Goal: Transaction & Acquisition: Download file/media

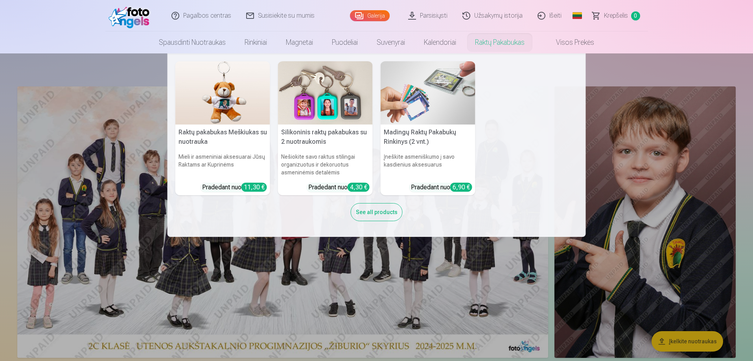
click at [650, 150] on nav "Raktų pakabukas Meškiukas su nuotrauka Mieli ir asmeniniai aksesuarai Jūsų Rakt…" at bounding box center [376, 145] width 753 height 184
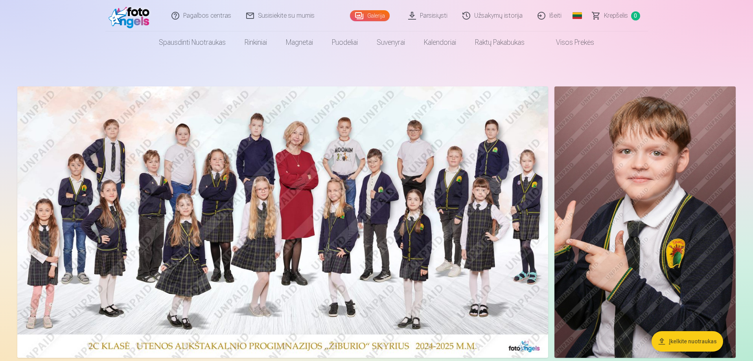
click at [447, 14] on link "Parsisiųsti" at bounding box center [428, 15] width 54 height 31
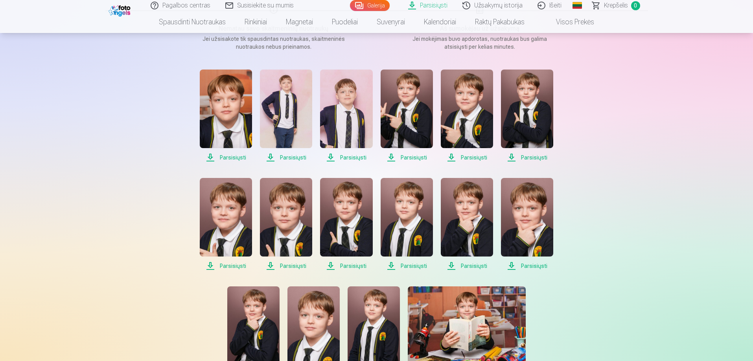
scroll to position [79, 0]
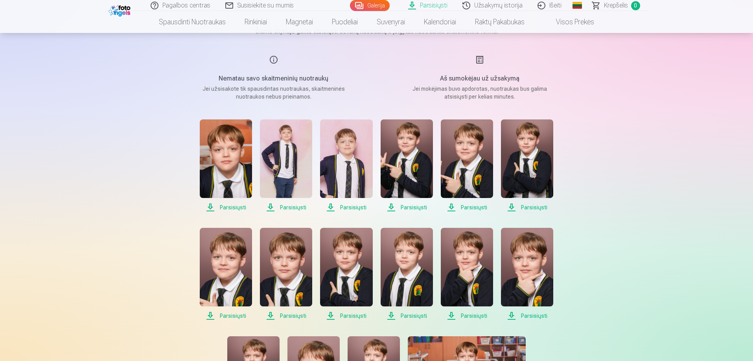
click at [225, 197] on img at bounding box center [226, 159] width 52 height 79
click at [295, 198] on img at bounding box center [286, 159] width 52 height 79
click at [347, 204] on span "Parsisiųsti" at bounding box center [346, 207] width 52 height 9
click at [412, 206] on span "Parsisiųsti" at bounding box center [407, 207] width 52 height 9
click at [481, 207] on span "Parsisiųsti" at bounding box center [467, 207] width 52 height 9
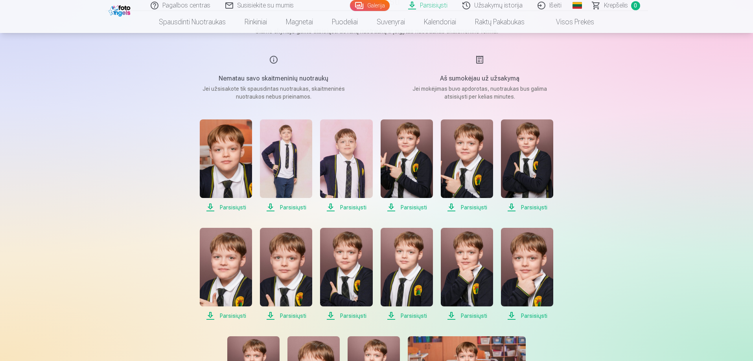
click at [539, 205] on span "Parsisiųsti" at bounding box center [527, 207] width 52 height 9
click at [539, 315] on span "Parsisiųsti" at bounding box center [527, 316] width 52 height 9
click at [479, 315] on span "Parsisiųsti" at bounding box center [467, 316] width 52 height 9
click at [411, 313] on span "Parsisiųsti" at bounding box center [407, 316] width 52 height 9
click at [346, 316] on span "Parsisiųsti" at bounding box center [346, 316] width 52 height 9
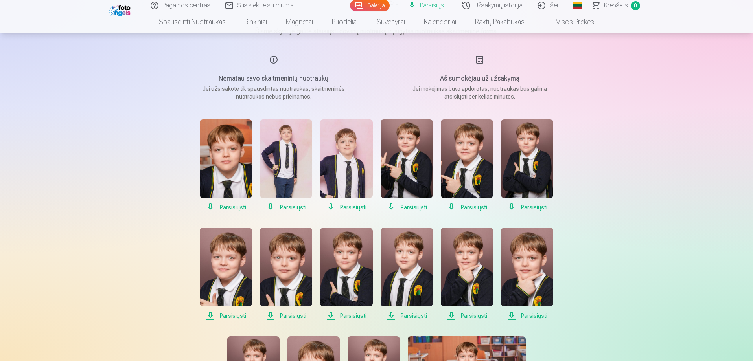
click at [291, 313] on span "Parsisiųsti" at bounding box center [286, 316] width 52 height 9
click at [235, 316] on span "Parsisiųsti" at bounding box center [226, 316] width 52 height 9
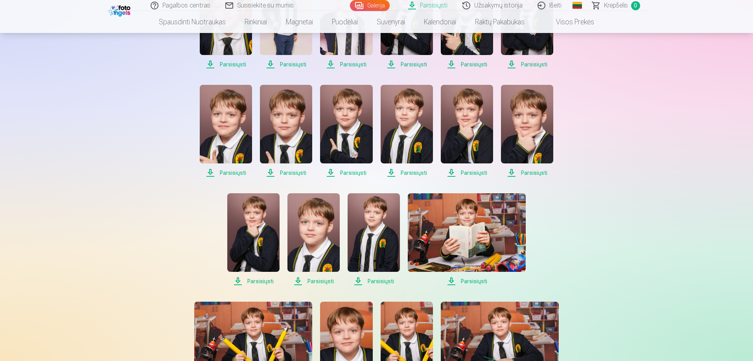
scroll to position [236, 0]
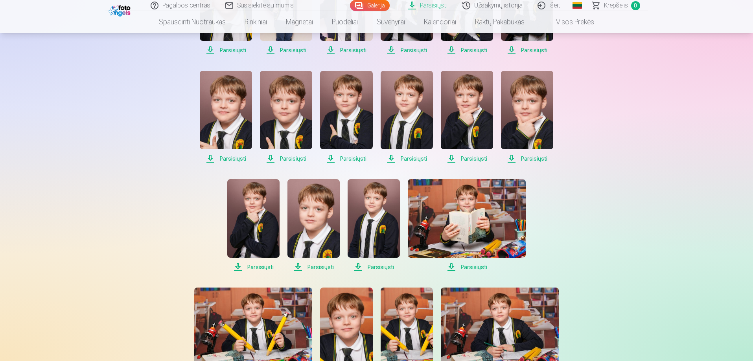
click at [258, 267] on span "Parsisiųsti" at bounding box center [253, 267] width 52 height 9
click at [325, 267] on span "Parsisiųsti" at bounding box center [314, 267] width 52 height 9
click at [372, 267] on span "Parsisiųsti" at bounding box center [374, 267] width 52 height 9
click at [466, 267] on span "Parsisiųsti" at bounding box center [467, 267] width 118 height 9
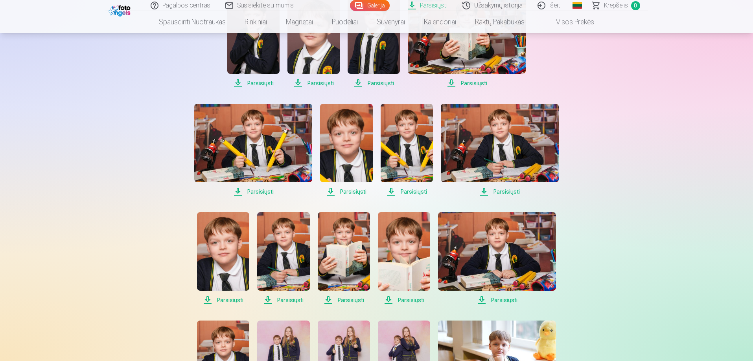
scroll to position [433, 0]
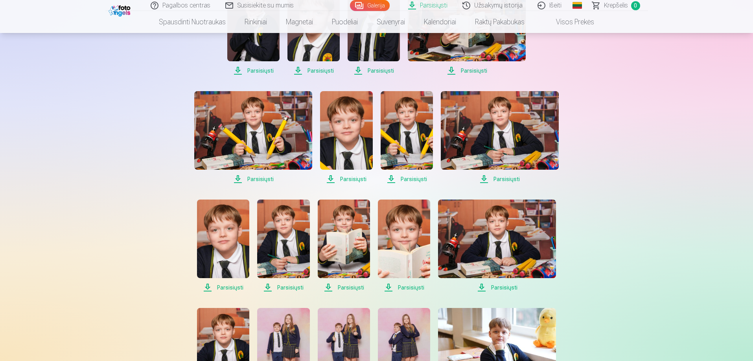
click at [259, 180] on span "Parsisiųsti" at bounding box center [253, 179] width 118 height 9
click at [341, 178] on span "Parsisiųsti" at bounding box center [346, 179] width 52 height 9
click at [415, 177] on span "Parsisiųsti" at bounding box center [407, 179] width 52 height 9
click at [509, 179] on span "Parsisiųsti" at bounding box center [500, 179] width 118 height 9
click at [224, 285] on span "Parsisiųsti" at bounding box center [223, 287] width 52 height 9
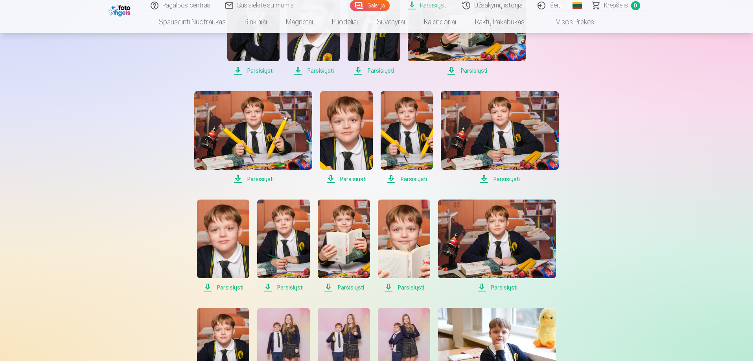
click at [286, 288] on span "Parsisiųsti" at bounding box center [283, 287] width 52 height 9
click at [346, 288] on span "Parsisiųsti" at bounding box center [344, 287] width 52 height 9
click at [405, 288] on span "Parsisiųsti" at bounding box center [404, 287] width 52 height 9
click at [486, 285] on span "Parsisiųsti" at bounding box center [497, 287] width 118 height 9
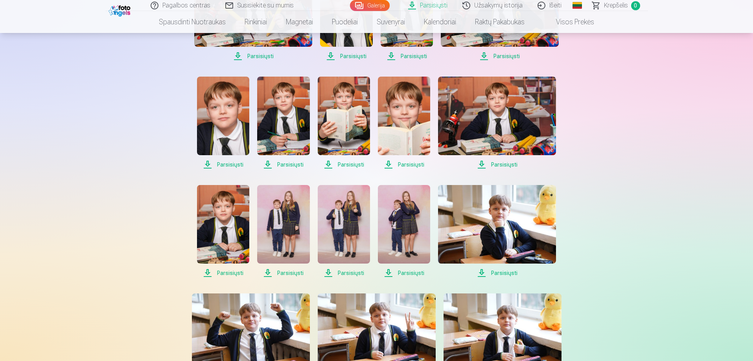
scroll to position [629, 0]
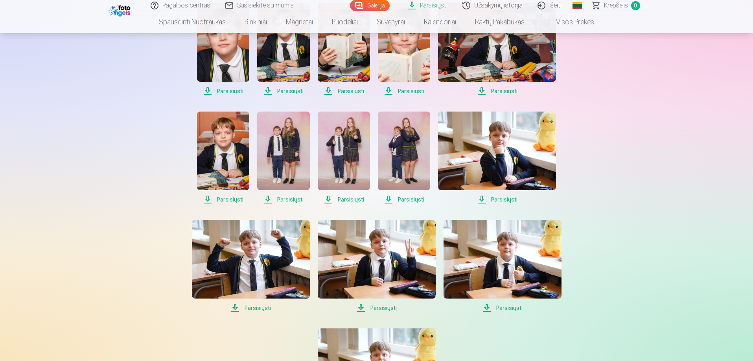
click at [219, 201] on span "Parsisiųsti" at bounding box center [223, 199] width 52 height 9
click at [289, 199] on span "Parsisiųsti" at bounding box center [283, 199] width 52 height 9
click at [294, 198] on span "Parsisiųsti" at bounding box center [283, 199] width 52 height 9
click at [339, 197] on span "Parsisiųsti" at bounding box center [344, 199] width 52 height 9
click at [402, 199] on span "Parsisiųsti" at bounding box center [404, 199] width 52 height 9
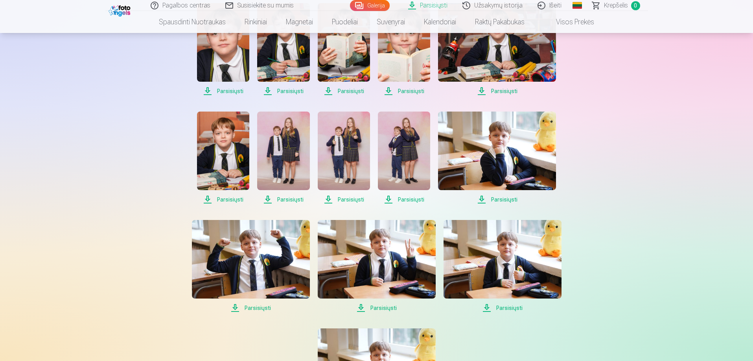
click at [500, 201] on span "Parsisiųsti" at bounding box center [497, 199] width 118 height 9
click at [261, 306] on span "Parsisiųsti" at bounding box center [251, 308] width 118 height 9
click at [383, 307] on span "Parsisiųsti" at bounding box center [377, 308] width 118 height 9
click at [495, 308] on span "Parsisiųsti" at bounding box center [503, 308] width 118 height 9
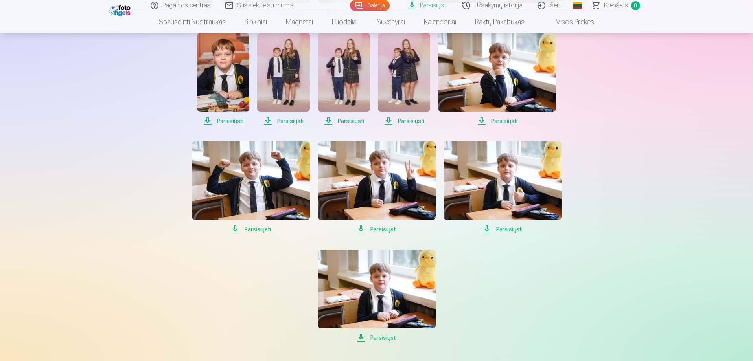
click at [380, 339] on span "Parsisiųsti" at bounding box center [377, 338] width 118 height 9
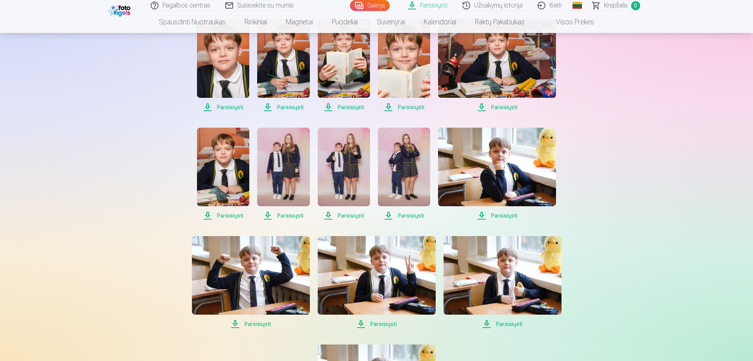
scroll to position [551, 0]
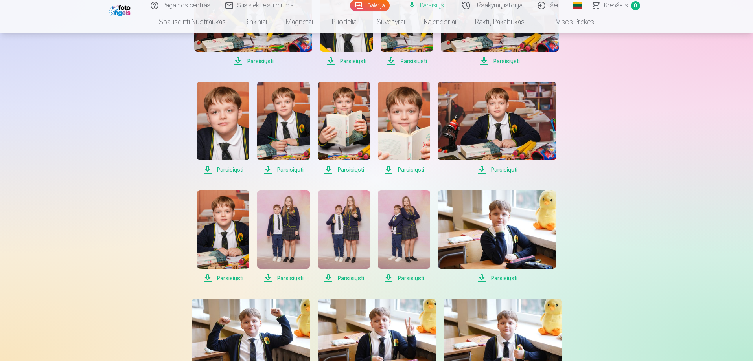
click at [551, 6] on link "Išeiti" at bounding box center [550, 5] width 39 height 11
